Goal: Communication & Community: Answer question/provide support

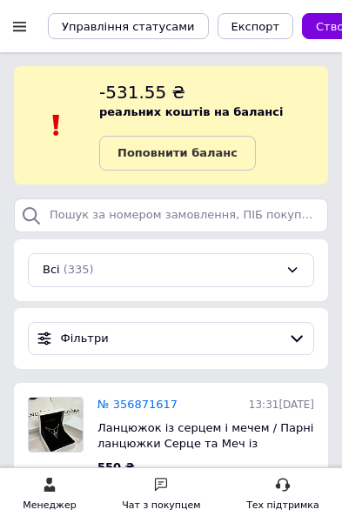
click at [286, 266] on div "Всі (335)" at bounding box center [171, 270] width 287 height 34
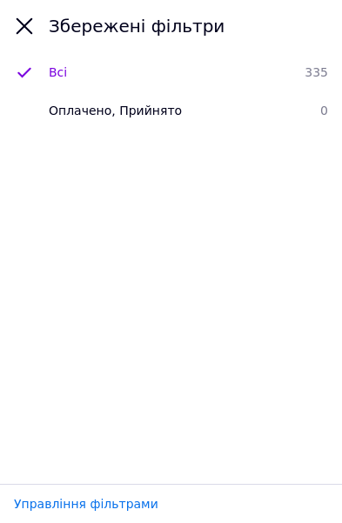
click at [28, 21] on icon at bounding box center [24, 26] width 21 height 21
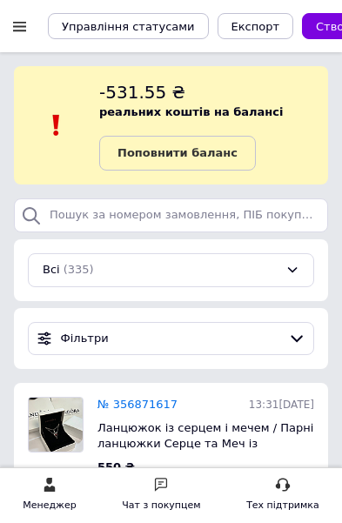
click at [287, 354] on div "Фільтри" at bounding box center [171, 339] width 287 height 34
click at [289, 341] on icon at bounding box center [297, 339] width 18 height 18
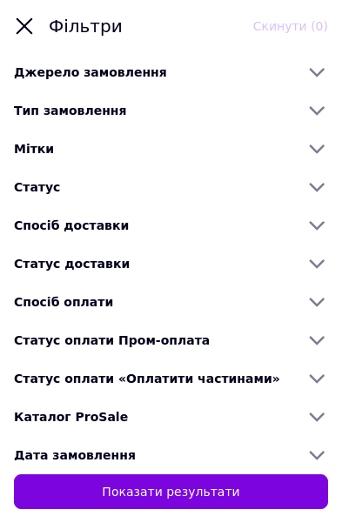
click at [52, 188] on span "Статус" at bounding box center [37, 187] width 46 height 14
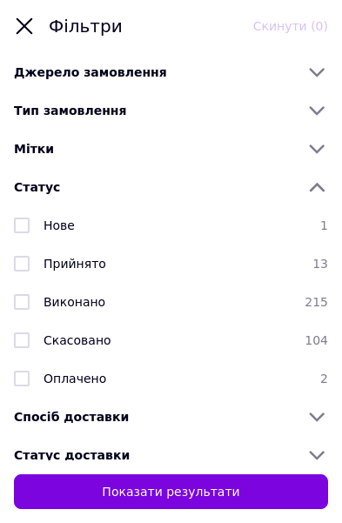
click at [33, 260] on div at bounding box center [22, 263] width 30 height 17
checkbox input "true"
click at [98, 495] on button "Показати результати" at bounding box center [171, 492] width 314 height 35
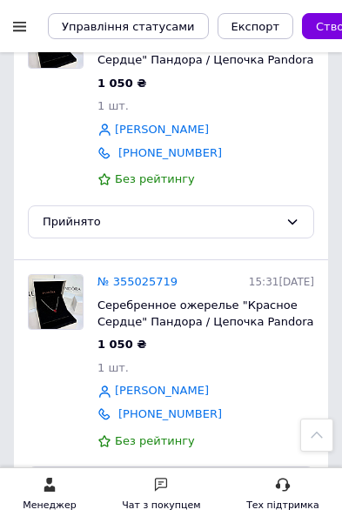
click at [150, 275] on link "№ 355025719" at bounding box center [138, 281] width 80 height 13
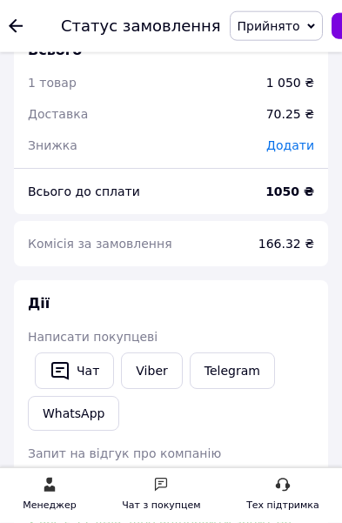
scroll to position [1332, 0]
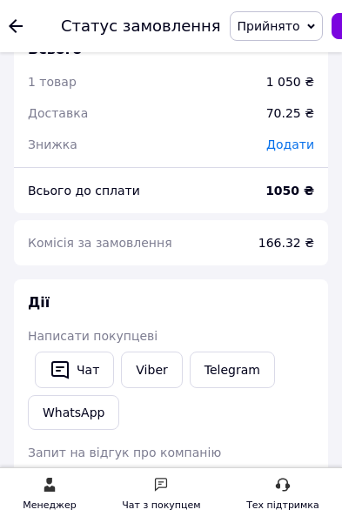
click at [161, 352] on link "Viber" at bounding box center [151, 370] width 61 height 37
click at [91, 352] on button "Чат" at bounding box center [74, 370] width 79 height 37
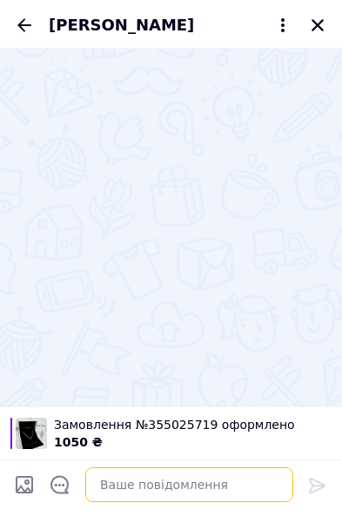
click at [197, 502] on textarea at bounding box center [189, 485] width 208 height 35
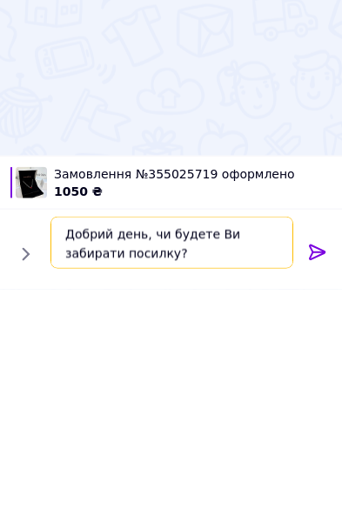
type textarea "Добрий день, чи будете Ви забирати посилку?"
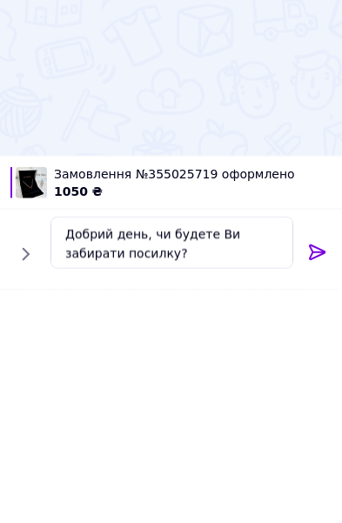
click at [315, 475] on icon at bounding box center [317, 485] width 21 height 21
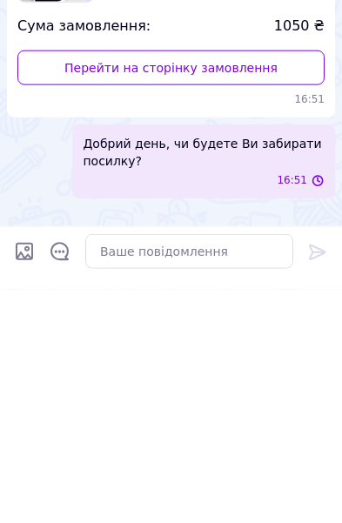
scroll to position [1697, 0]
